Goal: Information Seeking & Learning: Learn about a topic

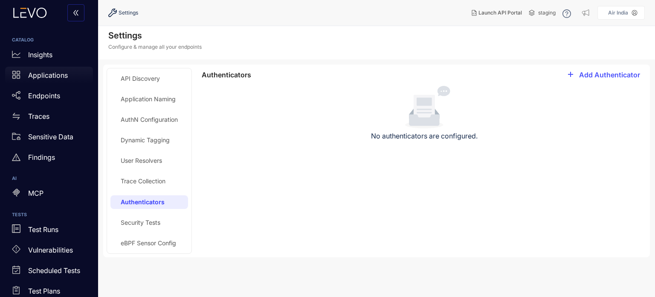
click at [39, 76] on p "Applications" at bounding box center [48, 75] width 40 height 8
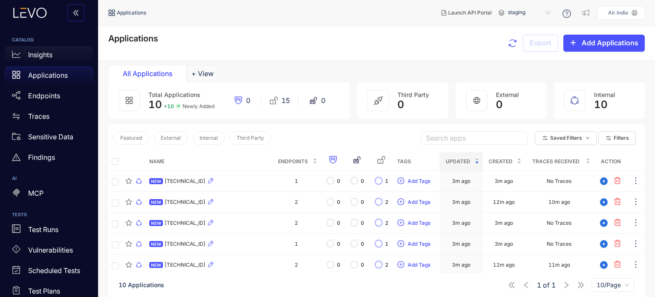
click at [59, 56] on div "Insights" at bounding box center [49, 54] width 88 height 17
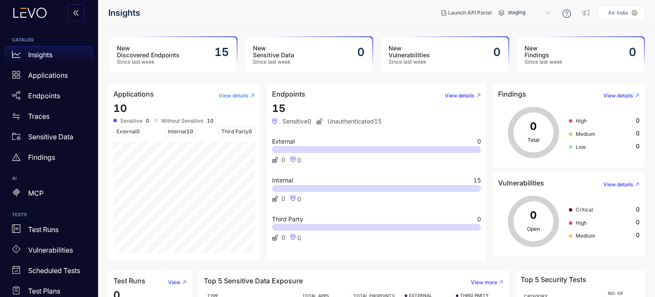
click at [236, 97] on span "View details" at bounding box center [234, 96] width 30 height 6
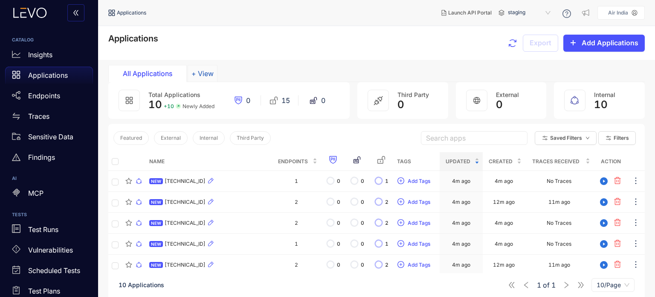
click at [199, 75] on button "+ View" at bounding box center [203, 73] width 30 height 17
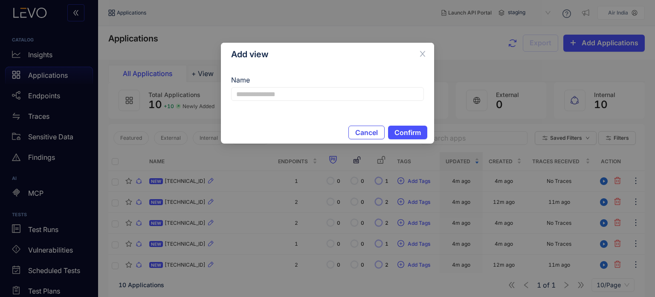
click at [371, 136] on button "Cancel" at bounding box center [367, 132] width 36 height 14
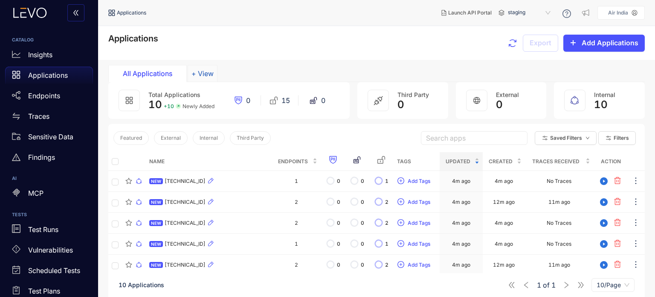
click at [202, 73] on button "+ View" at bounding box center [203, 73] width 30 height 17
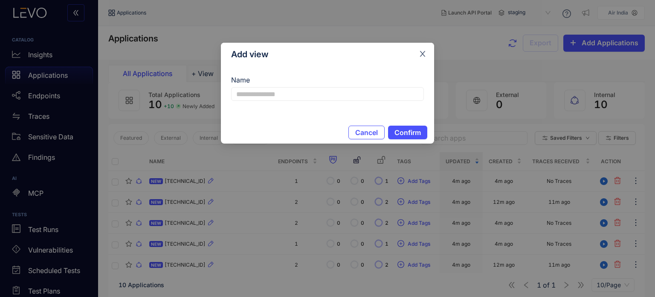
click at [413, 56] on span "Close" at bounding box center [422, 54] width 23 height 23
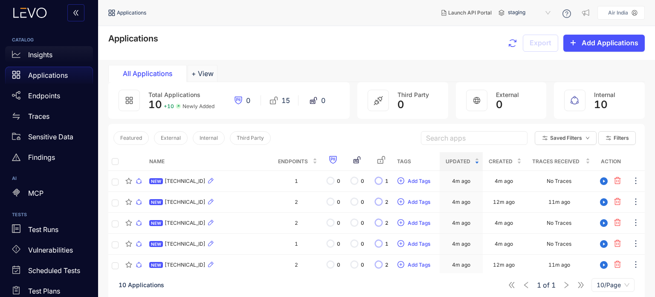
click at [41, 51] on p "Insights" at bounding box center [40, 55] width 24 height 8
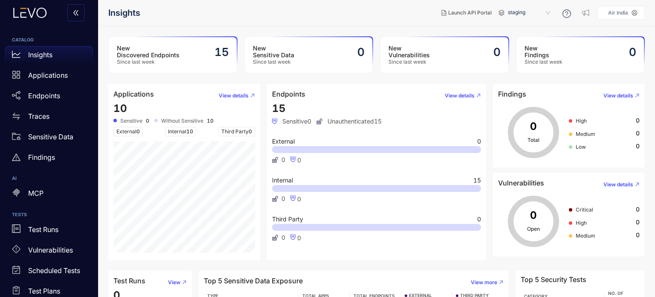
click at [197, 51] on div "New Discovered Endpoints Since last week 15" at bounding box center [173, 54] width 128 height 35
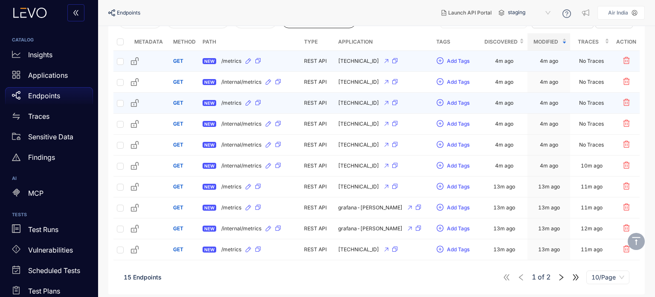
scroll to position [100, 0]
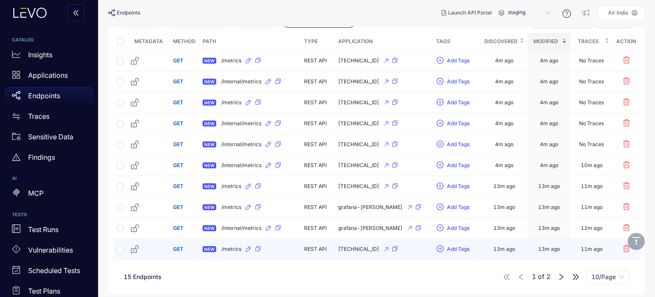
click at [216, 244] on div "NEW /metrics" at bounding box center [250, 249] width 95 height 14
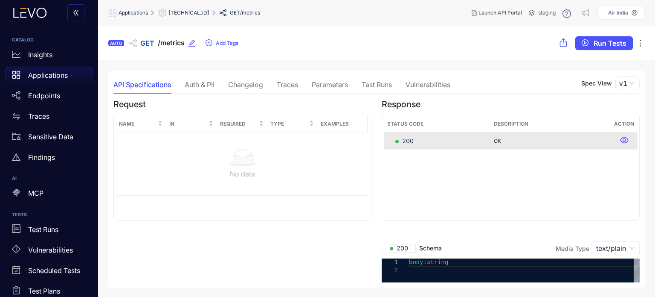
click at [198, 81] on div "Auth & PII" at bounding box center [200, 85] width 30 height 8
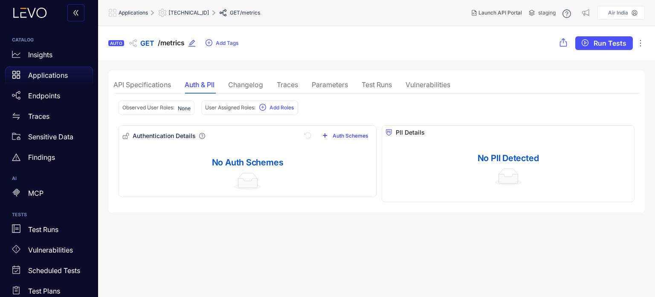
click at [255, 81] on div "Changelog" at bounding box center [245, 85] width 35 height 8
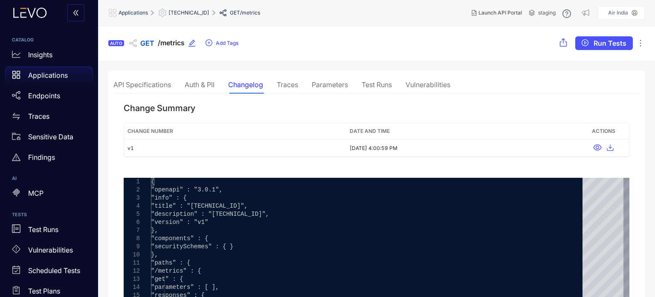
click at [297, 79] on div "Traces" at bounding box center [287, 85] width 21 height 18
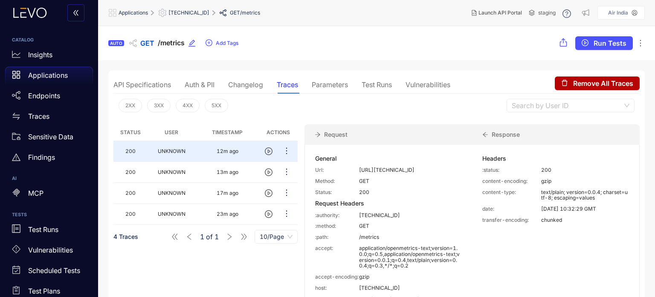
click at [145, 82] on div "API Specifications" at bounding box center [143, 85] width 58 height 8
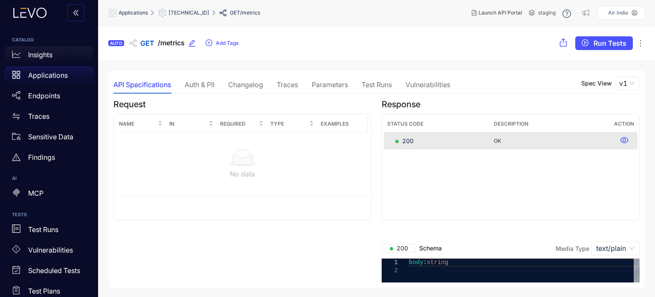
click at [48, 57] on p "Insights" at bounding box center [40, 55] width 24 height 8
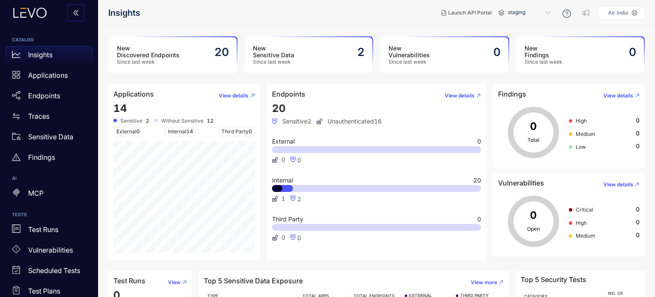
click at [205, 60] on div "New Discovered Endpoints Since last week 20" at bounding box center [173, 54] width 128 height 35
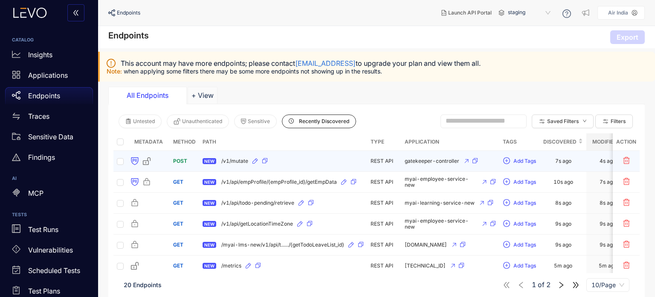
click at [304, 163] on div "NEW /v1/mutate" at bounding box center [283, 161] width 161 height 14
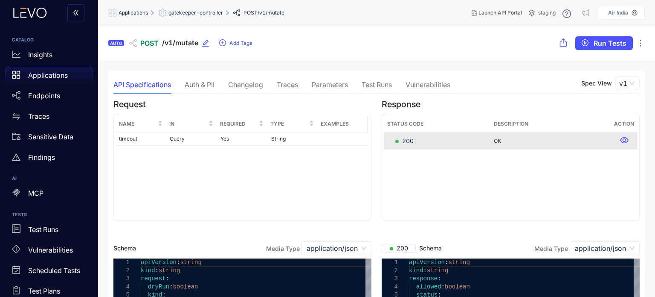
click at [191, 83] on div "Auth & PII" at bounding box center [200, 85] width 30 height 8
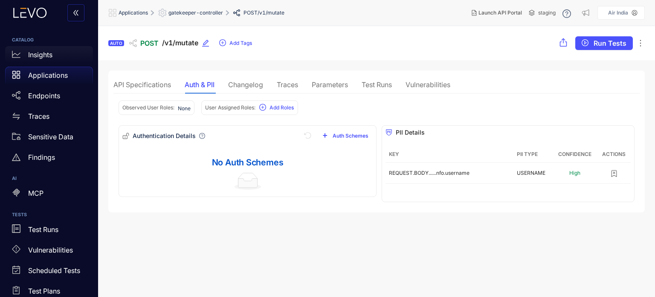
click at [56, 54] on div "Insights" at bounding box center [49, 54] width 88 height 17
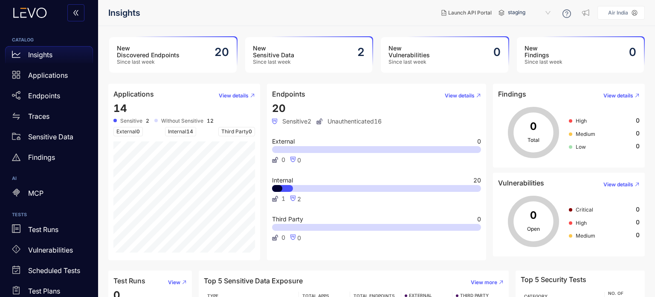
click at [201, 54] on div "New Discovered Endpoints Since last week 20" at bounding box center [173, 54] width 128 height 35
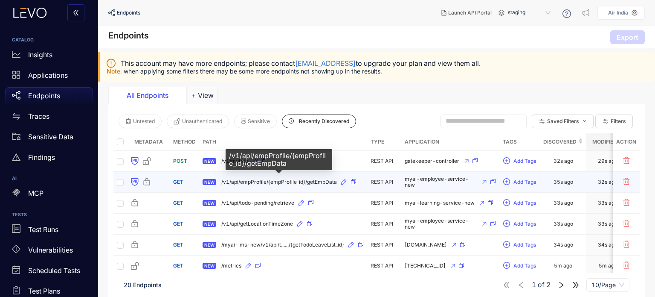
click at [282, 183] on span "/v1/api/empProfile/{empProfile_id}/getEmpData" at bounding box center [279, 182] width 116 height 6
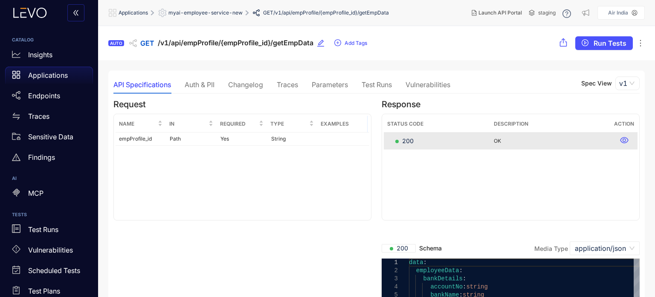
click at [201, 83] on div "Auth & PII" at bounding box center [200, 85] width 30 height 8
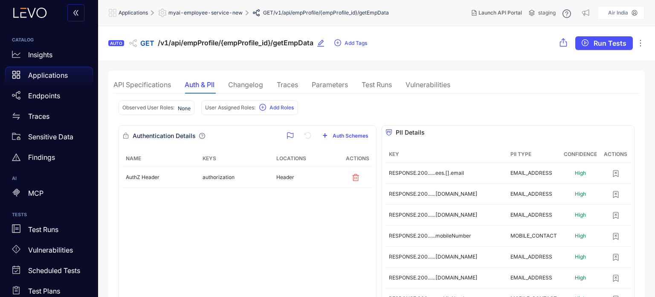
click at [246, 87] on div "Changelog" at bounding box center [245, 85] width 35 height 8
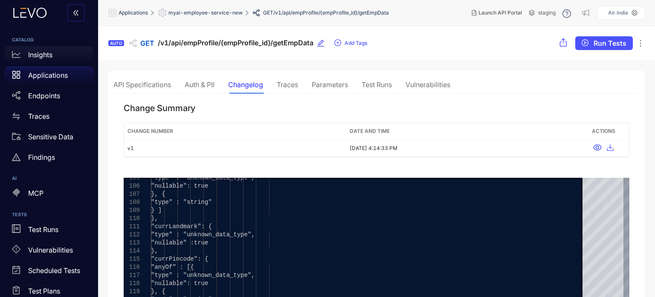
click at [43, 54] on p "Insights" at bounding box center [40, 55] width 24 height 8
